Goal: Task Accomplishment & Management: Use online tool/utility

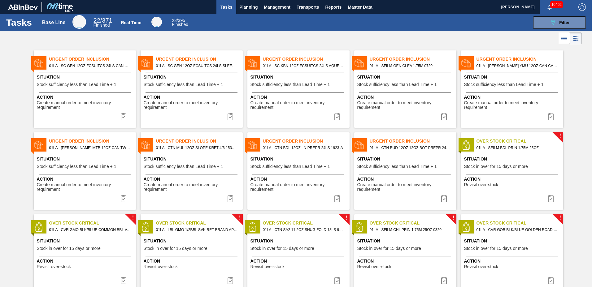
click at [385, 63] on span "01LA - SFILM GEN CLEA 1.75M 0720" at bounding box center [410, 66] width 82 height 7
checkbox input "true"
click at [496, 80] on div "Situation Stock sufficiency less than Lead Time + 1" at bounding box center [512, 81] width 97 height 15
click at [562, 18] on button "089F7B8B-B2A5-4AFE-B5C0-19BA573D28AC Filter" at bounding box center [559, 22] width 53 height 12
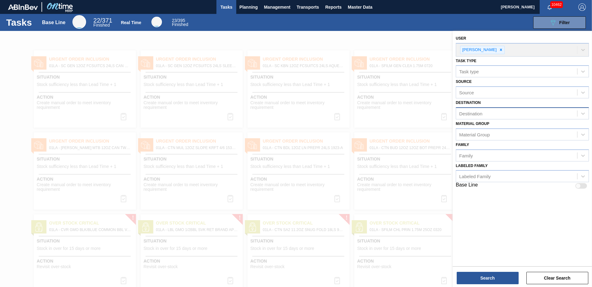
click at [489, 114] on div "Destination" at bounding box center [516, 113] width 121 height 9
click at [492, 50] on div "User [PERSON_NAME]" at bounding box center [522, 45] width 133 height 23
click at [489, 49] on div "User [PERSON_NAME]" at bounding box center [522, 45] width 133 height 23
click at [490, 117] on div "Destination" at bounding box center [516, 113] width 121 height 9
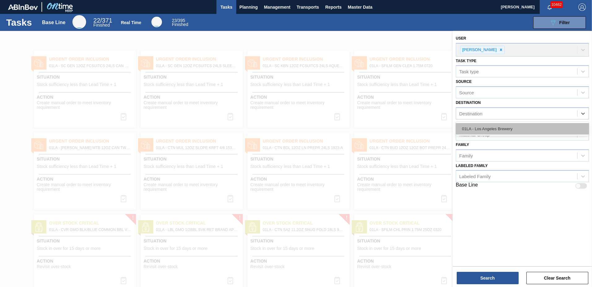
click at [487, 126] on div "01LA - Los Angeles Brewery" at bounding box center [522, 128] width 133 height 11
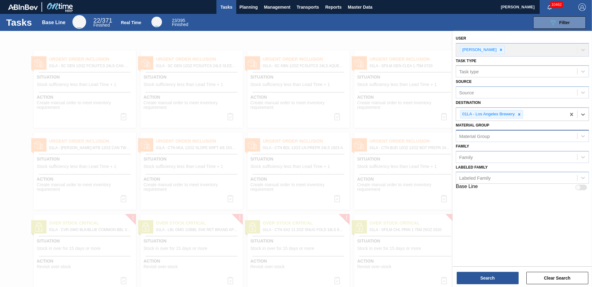
click at [463, 139] on div "Material Group" at bounding box center [516, 136] width 121 height 9
type Group "+"
type Group "677190"
click at [384, 32] on div at bounding box center [296, 174] width 592 height 287
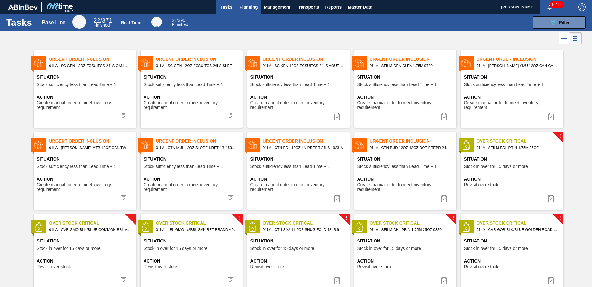
click at [247, 5] on span "Planning" at bounding box center [248, 6] width 18 height 7
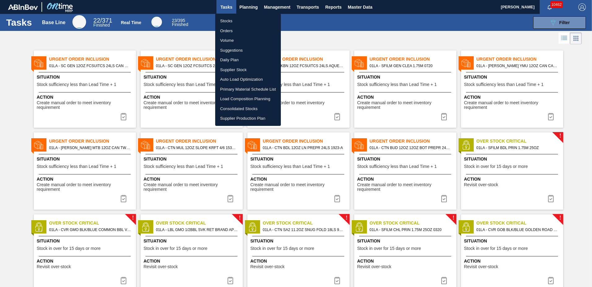
click at [231, 47] on li "Suggestions" at bounding box center [248, 50] width 66 height 10
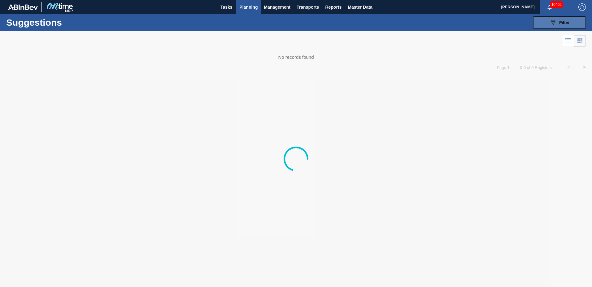
click at [566, 23] on span "Filter" at bounding box center [564, 22] width 11 height 5
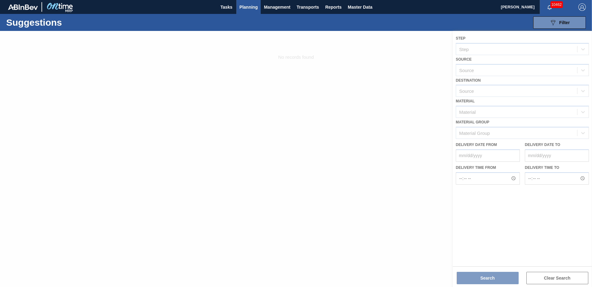
click at [486, 94] on div at bounding box center [296, 159] width 592 height 256
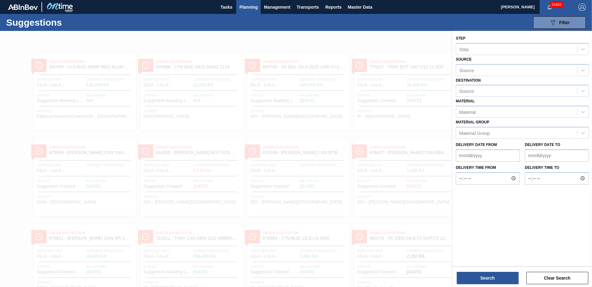
click at [485, 98] on div "Material Material" at bounding box center [522, 107] width 133 height 21
click at [486, 93] on div "Source" at bounding box center [516, 91] width 121 height 9
click at [486, 106] on div "01LA - Los Angeles Brewery" at bounding box center [522, 106] width 133 height 11
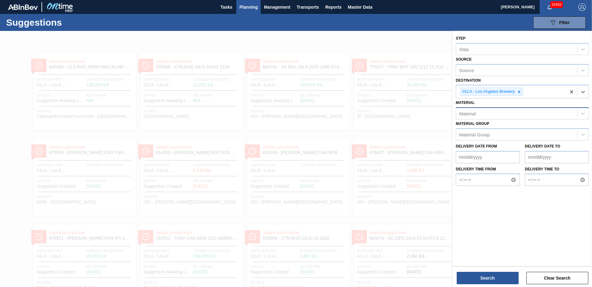
click at [478, 113] on div "Material" at bounding box center [516, 113] width 121 height 9
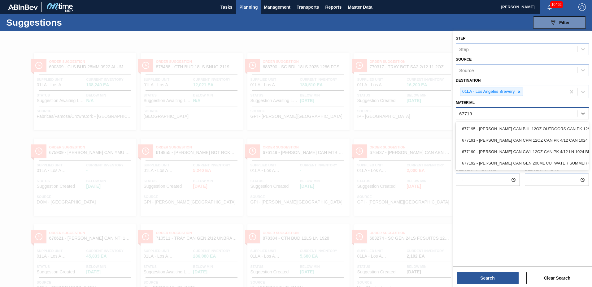
type input "677190"
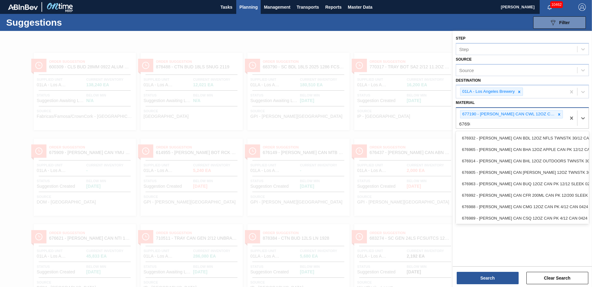
type input "676988"
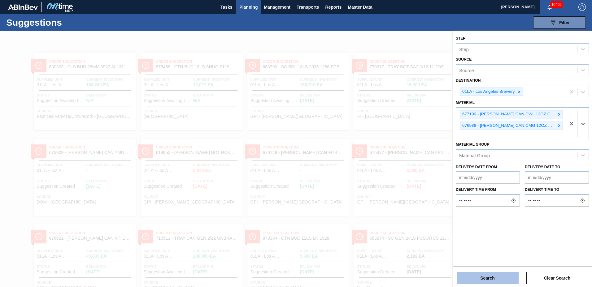
click at [480, 274] on button "Search" at bounding box center [487, 278] width 62 height 12
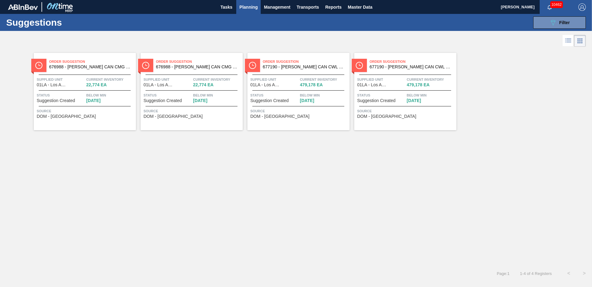
click at [569, 44] on icon at bounding box center [567, 40] width 7 height 7
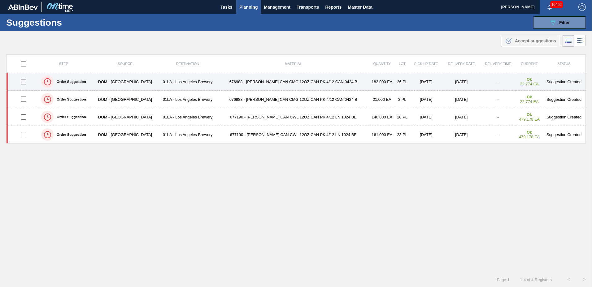
click at [23, 81] on input "checkbox" at bounding box center [23, 81] width 13 height 13
checkbox input "true"
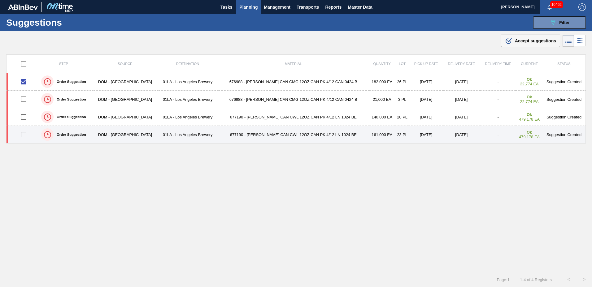
click at [25, 135] on input "checkbox" at bounding box center [23, 134] width 13 height 13
checkbox input "true"
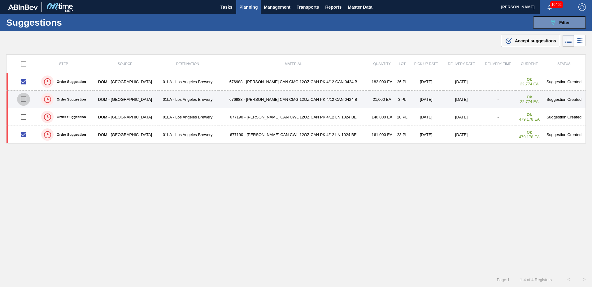
click at [25, 96] on input "checkbox" at bounding box center [23, 99] width 13 height 13
checkbox input "true"
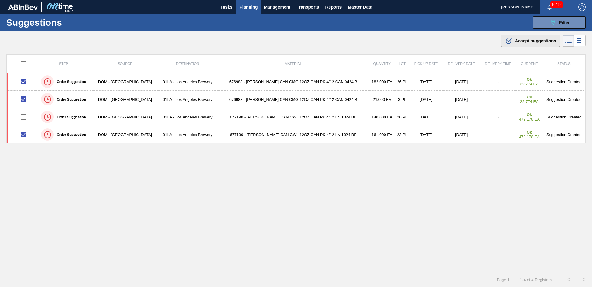
click at [540, 41] on span "Accept suggestions" at bounding box center [535, 40] width 41 height 5
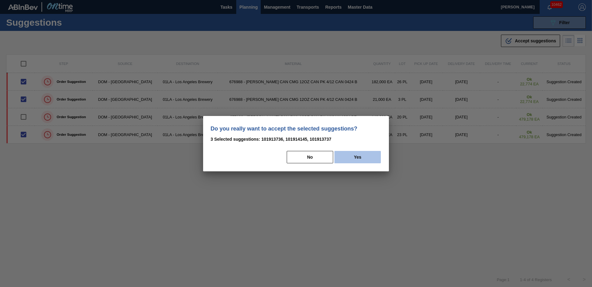
click at [355, 154] on button "Yes" at bounding box center [357, 157] width 46 height 12
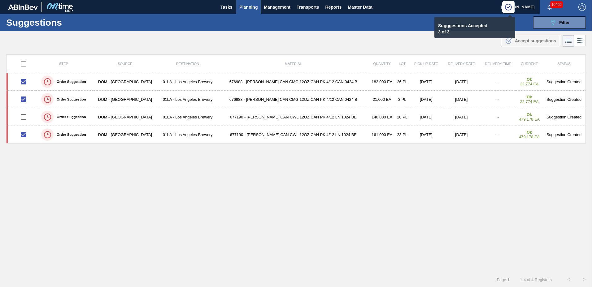
click at [244, 3] on button "Planning" at bounding box center [248, 7] width 24 height 14
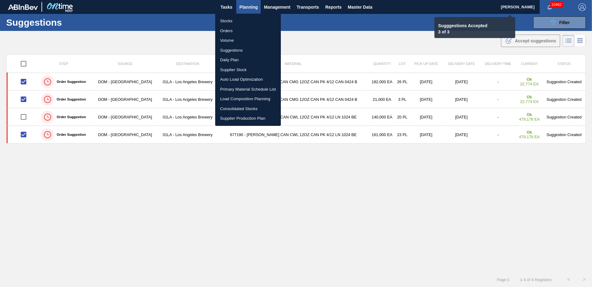
click at [235, 97] on li "Load Composition Planning" at bounding box center [248, 99] width 66 height 10
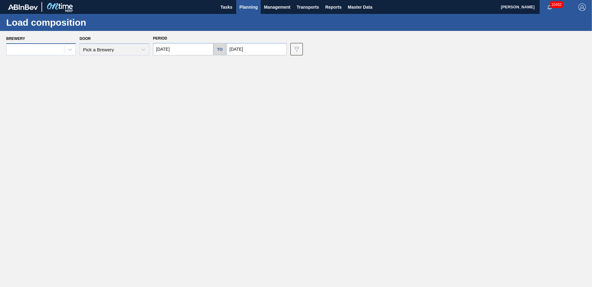
click at [56, 52] on div at bounding box center [35, 49] width 58 height 9
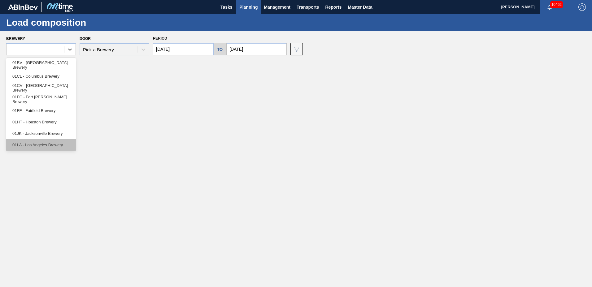
click at [53, 147] on div "01LA - Los Angeles Brewery" at bounding box center [41, 144] width 70 height 11
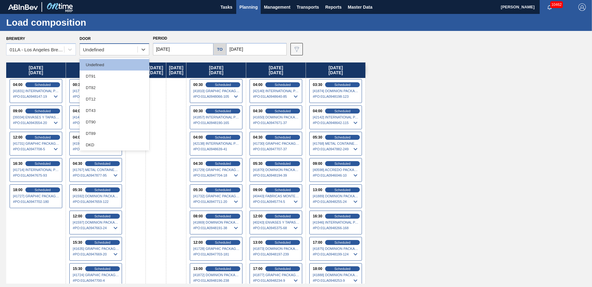
click at [92, 50] on div "Undefined" at bounding box center [93, 49] width 21 height 5
click at [100, 106] on div "DT43" at bounding box center [115, 110] width 70 height 11
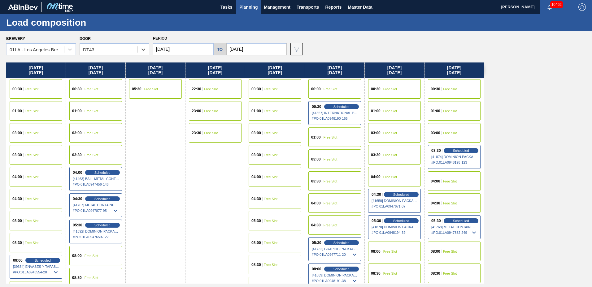
click at [182, 52] on input "[DATE]" at bounding box center [183, 49] width 60 height 12
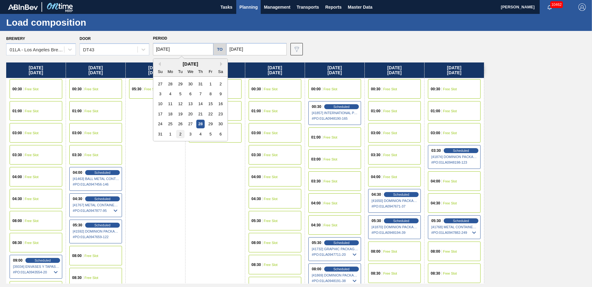
click at [182, 135] on div "2" at bounding box center [180, 134] width 8 height 8
type input "[DATE]"
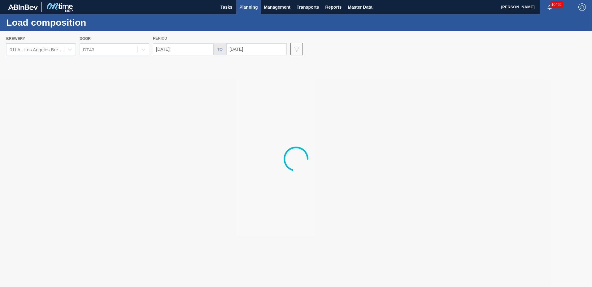
click at [268, 48] on div at bounding box center [296, 159] width 592 height 256
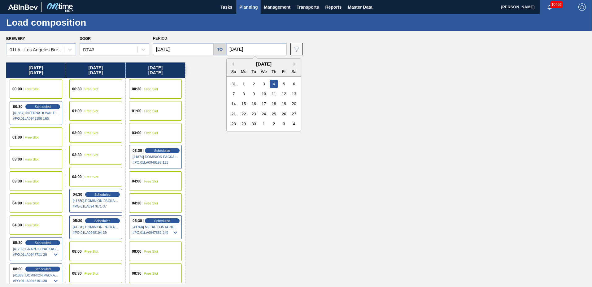
click at [268, 48] on input "[DATE]" at bounding box center [256, 49] width 60 height 12
click at [260, 93] on div "10" at bounding box center [263, 94] width 8 height 8
type input "[DATE]"
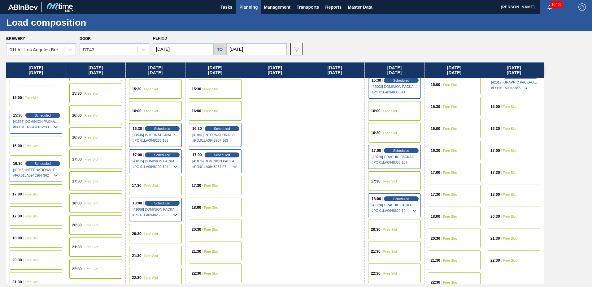
scroll to position [237, 0]
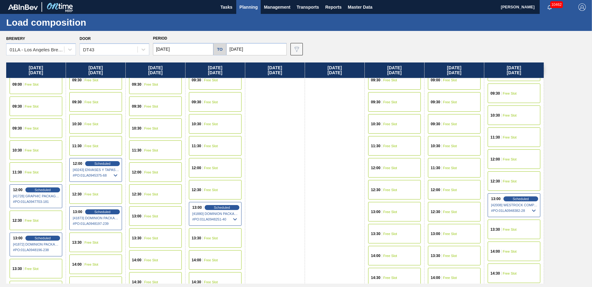
click at [387, 165] on div "12:00 Free Slot" at bounding box center [394, 167] width 53 height 19
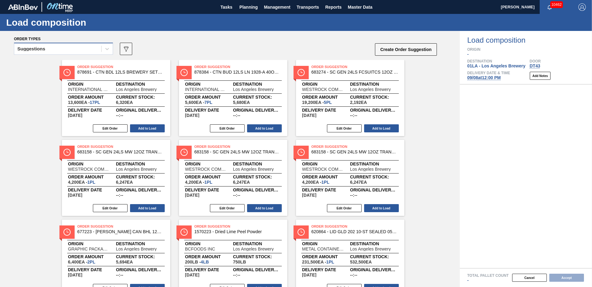
click at [67, 46] on div "Suggestions" at bounding box center [57, 49] width 87 height 9
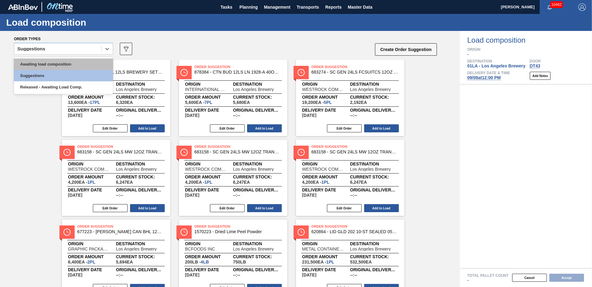
click at [64, 66] on div "Awaiting load composition" at bounding box center [63, 63] width 99 height 11
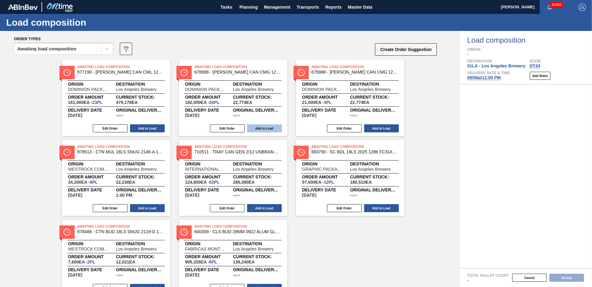
click at [268, 129] on button "Add to Load" at bounding box center [264, 128] width 35 height 8
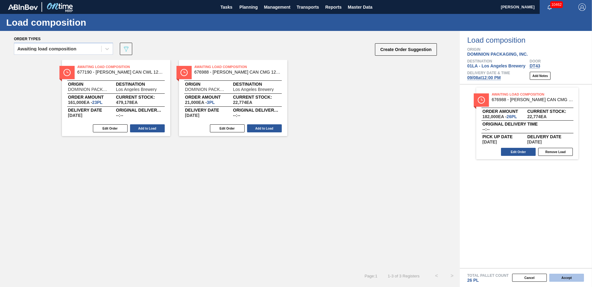
click at [562, 279] on button "Accept" at bounding box center [566, 278] width 35 height 8
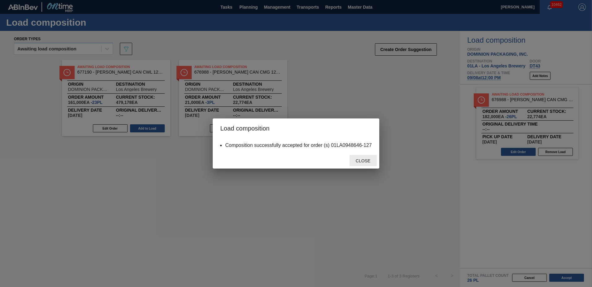
click at [362, 164] on div "Close" at bounding box center [362, 160] width 27 height 11
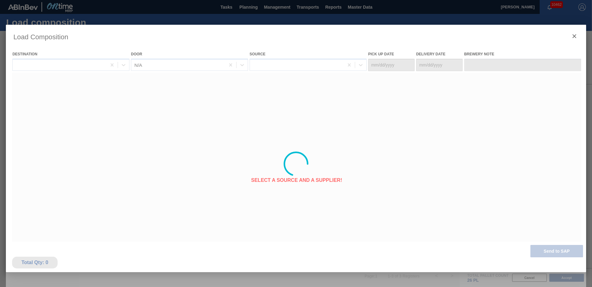
type Date "[DATE]"
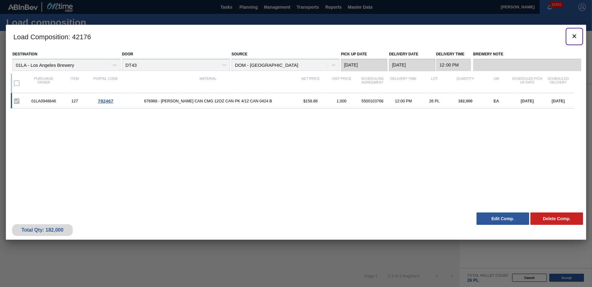
click at [572, 37] on icon "botão de ícone" at bounding box center [573, 35] width 7 height 7
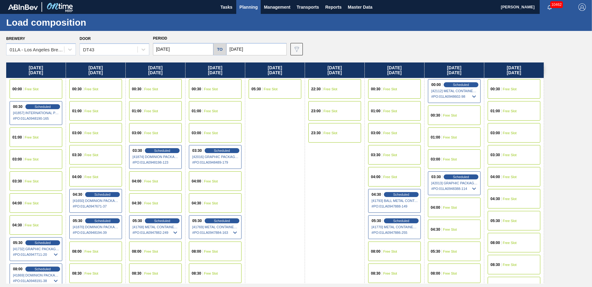
click at [452, 228] on span "Free Slot" at bounding box center [450, 230] width 14 height 4
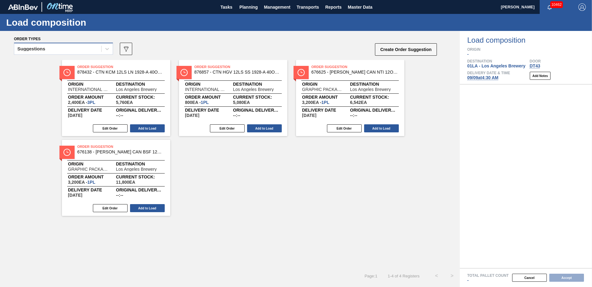
click at [67, 50] on div "Suggestions" at bounding box center [57, 49] width 87 height 9
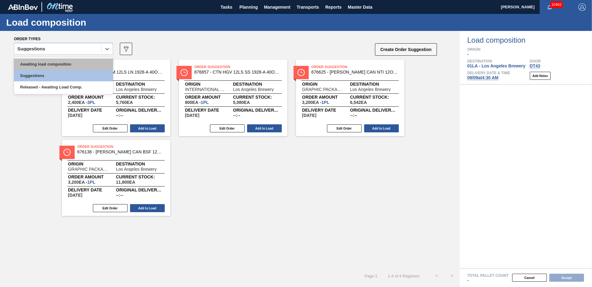
click at [66, 61] on div "Awaiting load composition" at bounding box center [63, 63] width 99 height 11
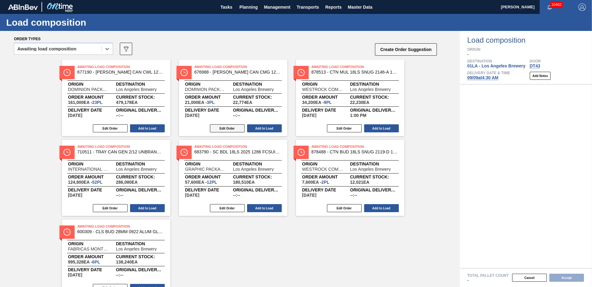
click at [235, 130] on button "Edit Order" at bounding box center [227, 128] width 35 height 8
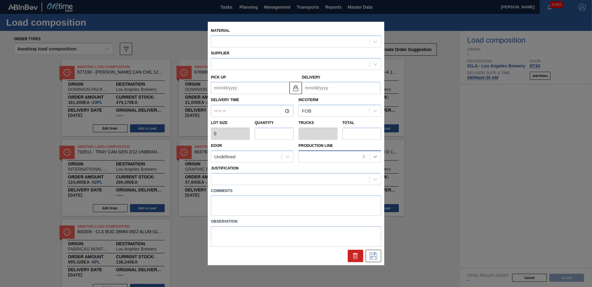
type input "7,000"
type input "3"
type input "0.115"
type input "21,000"
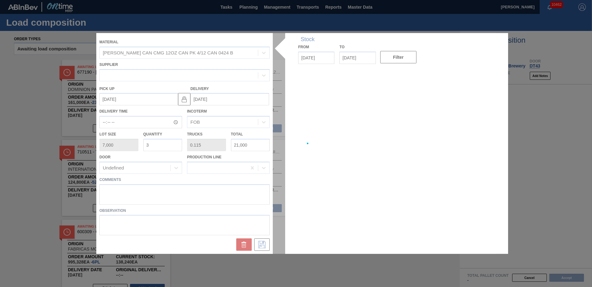
type up "[DATE]"
type input "[DATE]"
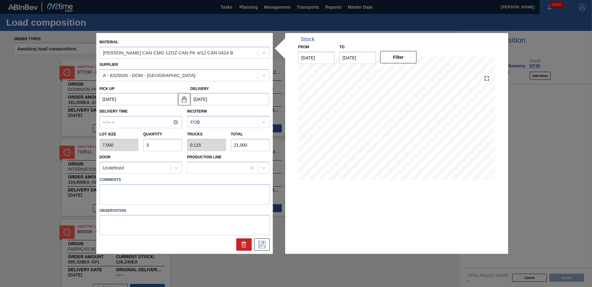
click at [172, 145] on input "3" at bounding box center [162, 145] width 39 height 12
type input "0"
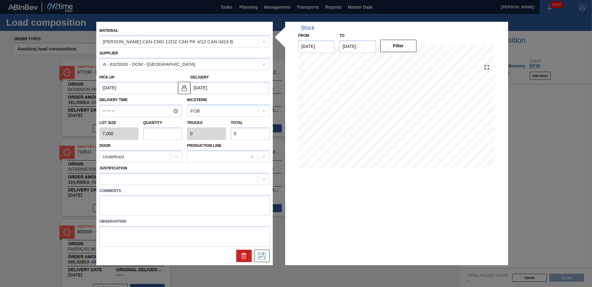
type input "2"
type input "0.077"
type input "14,000"
type input "26"
type input "1"
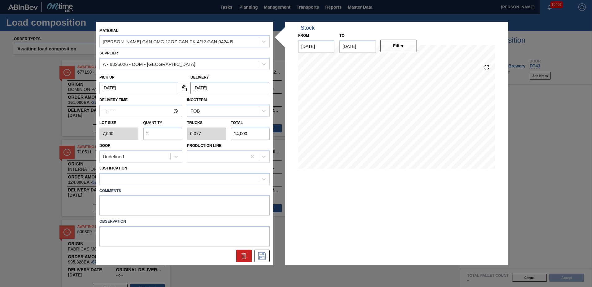
type input "182,000"
type input "26"
click at [174, 179] on div at bounding box center [179, 179] width 158 height 9
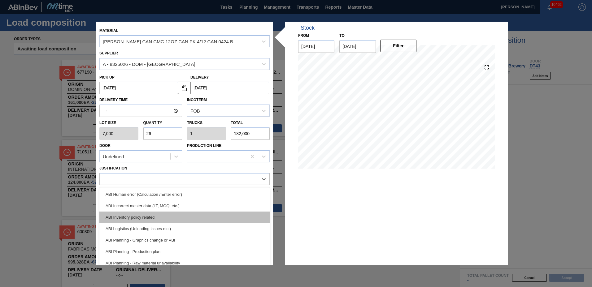
click at [156, 219] on div "ABI Inventory policy related" at bounding box center [184, 217] width 170 height 11
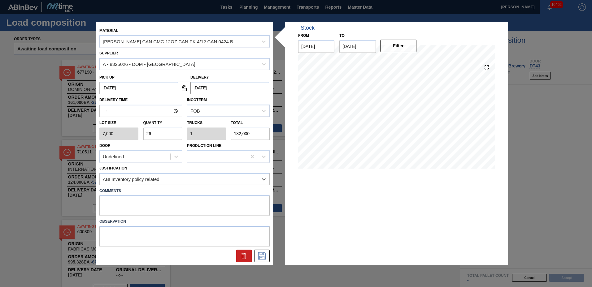
click at [274, 257] on div "Material [PERSON_NAME] CAN CMG 12OZ CAN PK 4/12 CAN 0424 B Supplier A - 8325026…" at bounding box center [295, 144] width 399 height 244
click at [267, 258] on button at bounding box center [261, 256] width 15 height 12
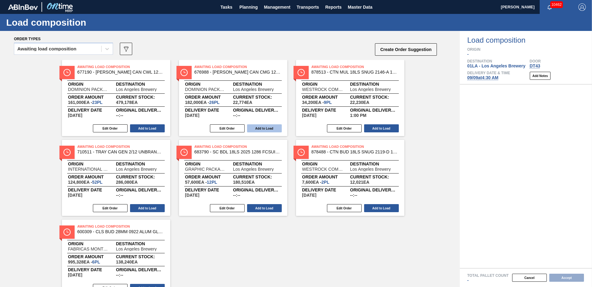
click at [271, 127] on button "Add to Load" at bounding box center [264, 128] width 35 height 8
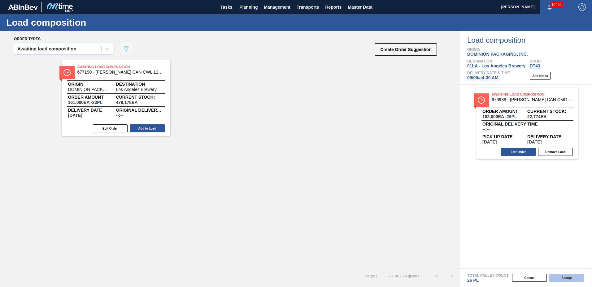
click at [562, 278] on button "Accept" at bounding box center [566, 278] width 35 height 8
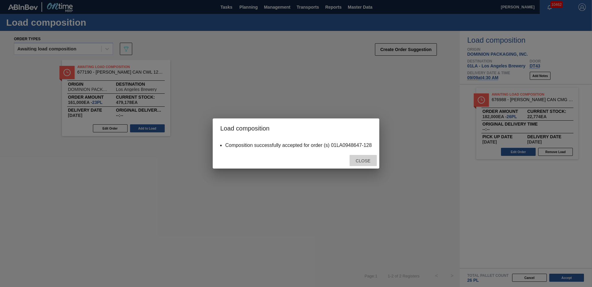
click at [360, 162] on span "Close" at bounding box center [363, 160] width 24 height 5
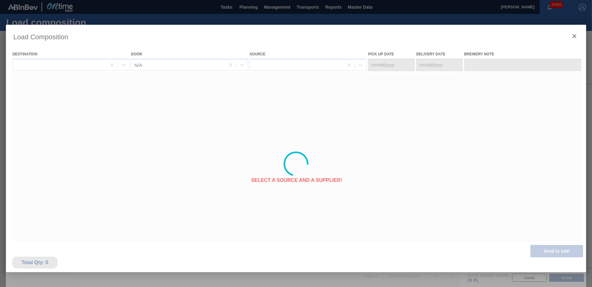
type Date "[DATE]"
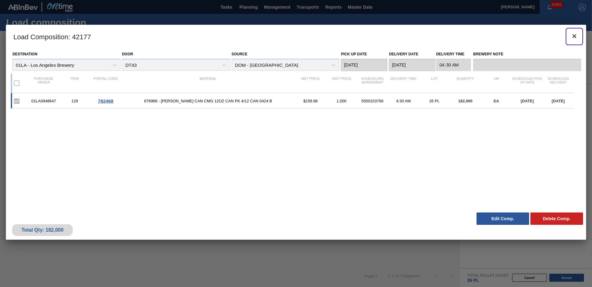
click at [575, 36] on icon "botão de ícone" at bounding box center [574, 36] width 4 height 4
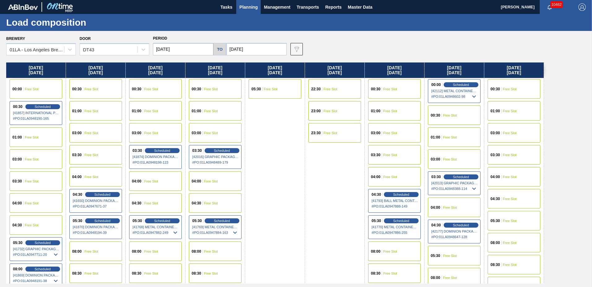
click at [507, 153] on span "Free Slot" at bounding box center [510, 155] width 14 height 4
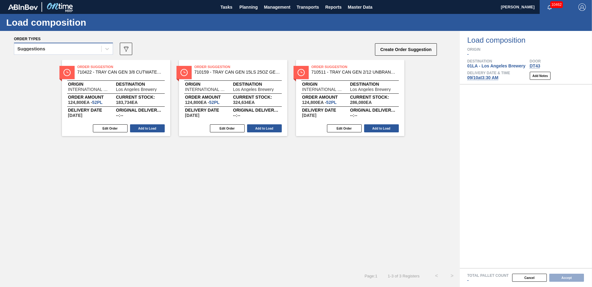
click at [83, 47] on div "Suggestions" at bounding box center [57, 49] width 87 height 9
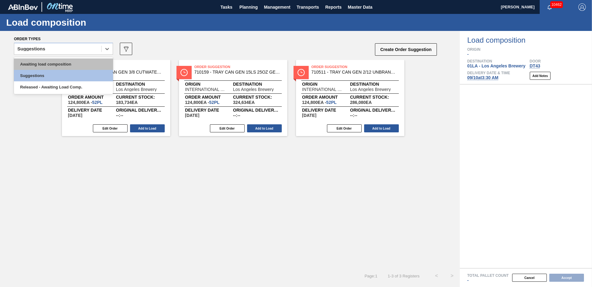
click at [80, 62] on div "Awaiting load composition" at bounding box center [63, 63] width 99 height 11
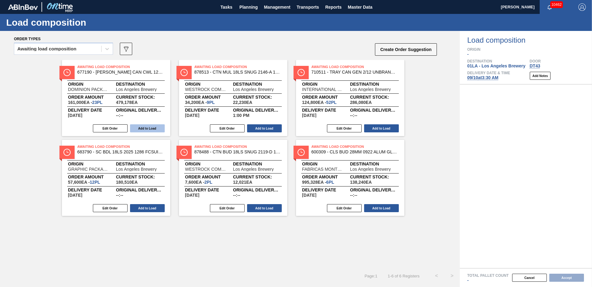
click at [144, 127] on button "Add to Load" at bounding box center [147, 128] width 35 height 8
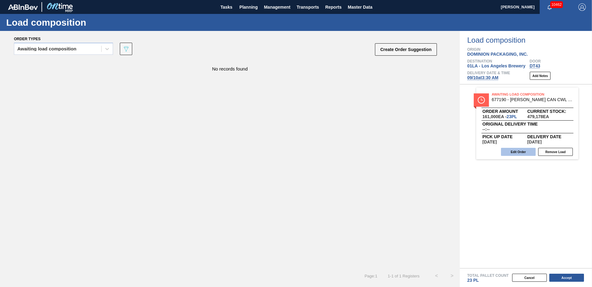
click at [510, 148] on div "Awaiting Load Composition 677190 - [PERSON_NAME] CAN CWL 12OZ CAN PK 4/12 LN 10…" at bounding box center [527, 124] width 102 height 72
click at [515, 150] on button "Edit Order" at bounding box center [518, 152] width 35 height 8
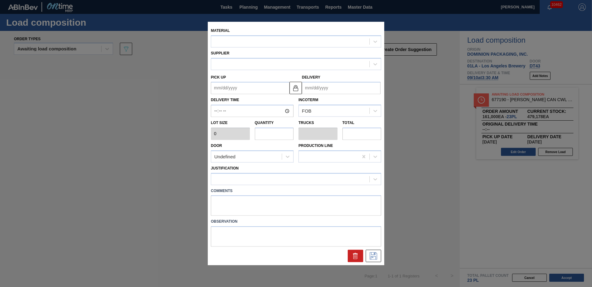
type input "7,000"
type input "23"
type input "0.885"
type input "161,000"
type up "[DATE]"
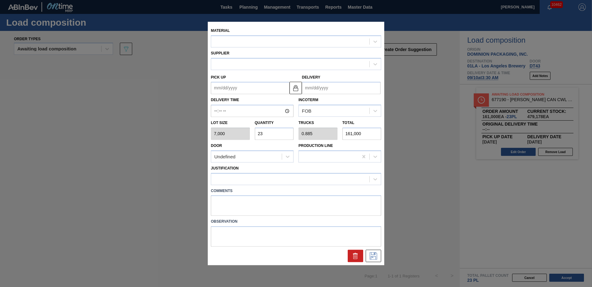
type input "[DATE]"
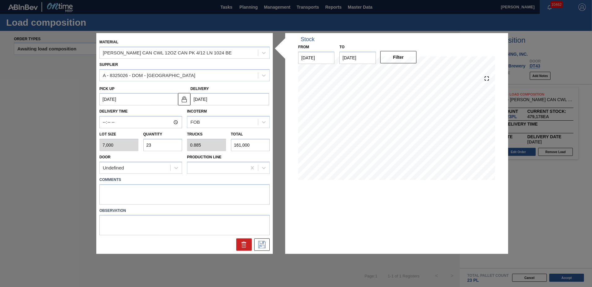
click at [164, 148] on input "23" at bounding box center [162, 145] width 39 height 12
type input "2"
type input "0.077"
type input "14,000"
type input "0"
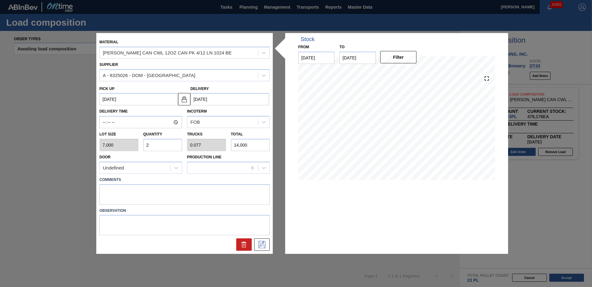
type input "0"
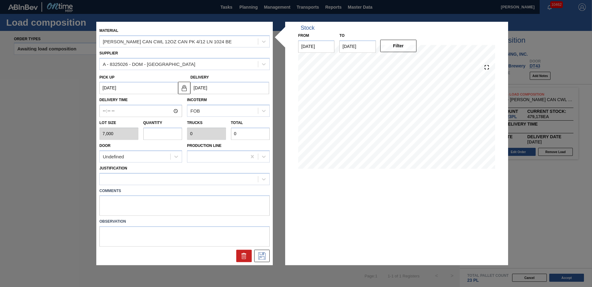
type input "2"
type input "0.077"
type input "14,000"
type input "26"
type input "1"
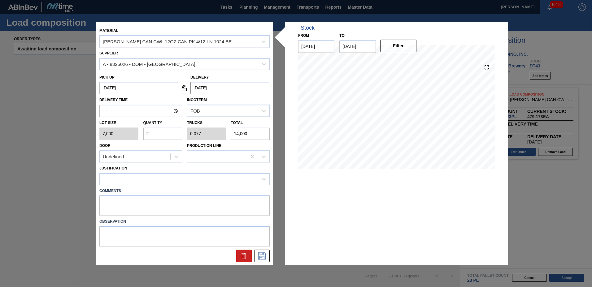
type input "182,000"
type input "26"
click at [119, 181] on div at bounding box center [179, 179] width 158 height 9
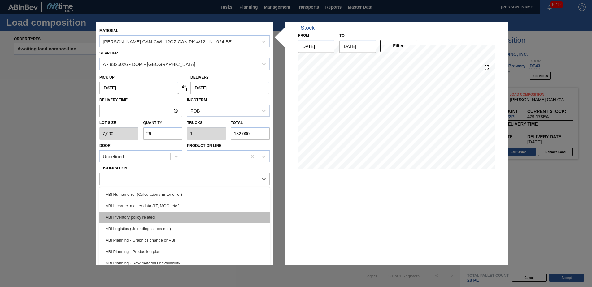
click at [126, 215] on div "ABI Inventory policy related" at bounding box center [184, 217] width 170 height 11
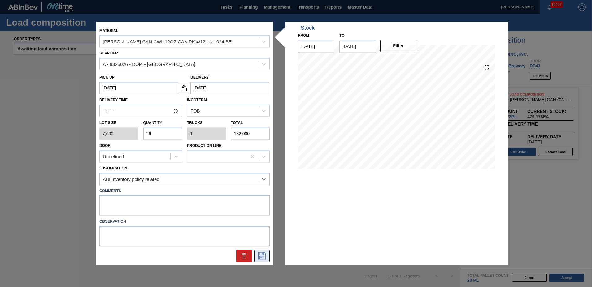
click at [264, 257] on icon at bounding box center [261, 256] width 7 height 7
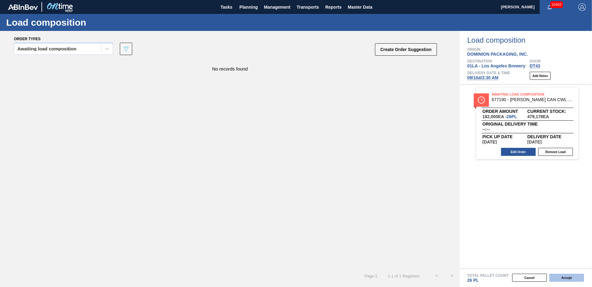
click at [555, 280] on button "Accept" at bounding box center [566, 278] width 35 height 8
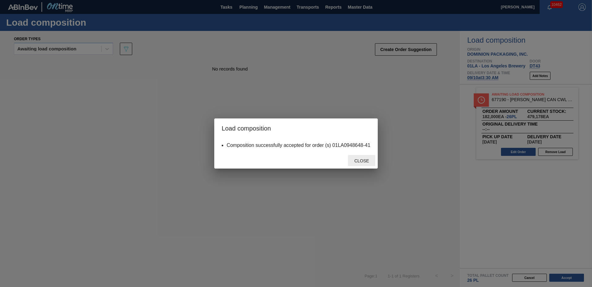
click at [354, 158] on div "Close" at bounding box center [361, 160] width 27 height 11
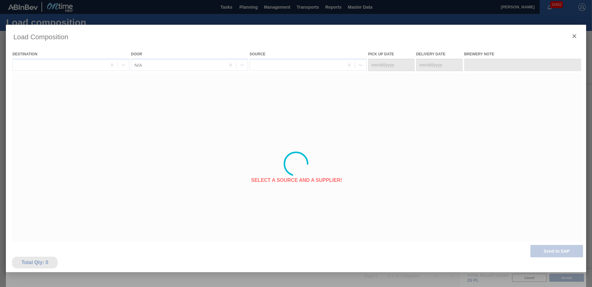
type Date "[DATE]"
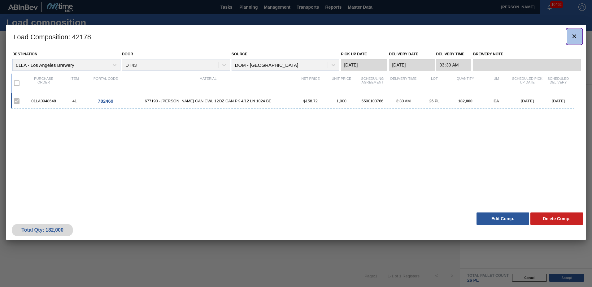
click at [572, 37] on icon "botão de ícone" at bounding box center [573, 35] width 7 height 7
